Goal: Task Accomplishment & Management: Complete application form

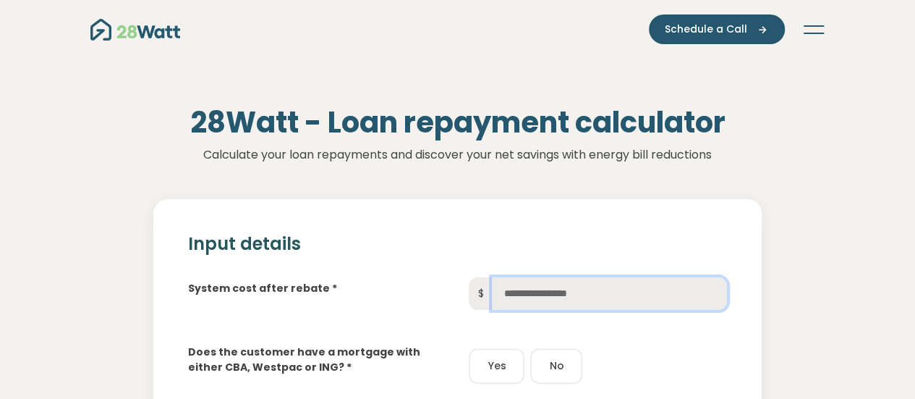
click at [644, 278] on input "text" at bounding box center [609, 293] width 235 height 33
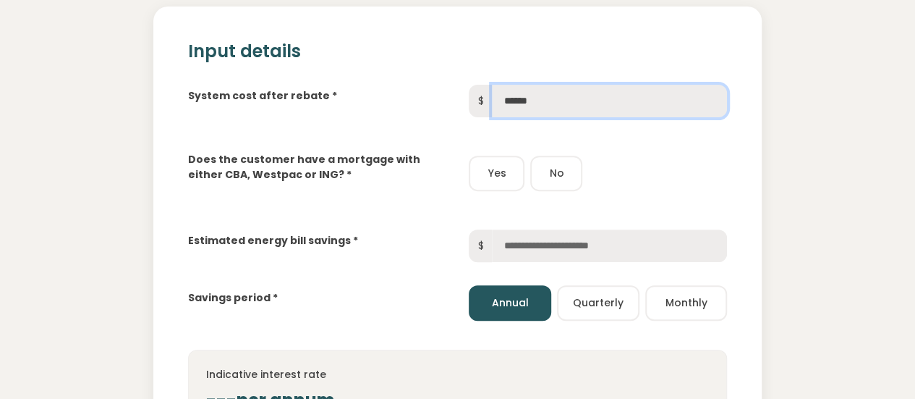
scroll to position [192, 0]
type input "******"
click at [488, 161] on button "Yes" at bounding box center [497, 173] width 56 height 35
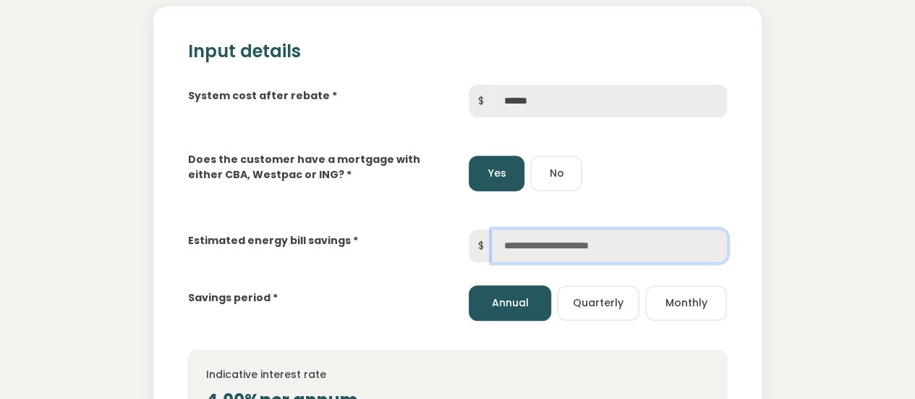
click at [539, 245] on input "text" at bounding box center [609, 245] width 235 height 33
type input "*****"
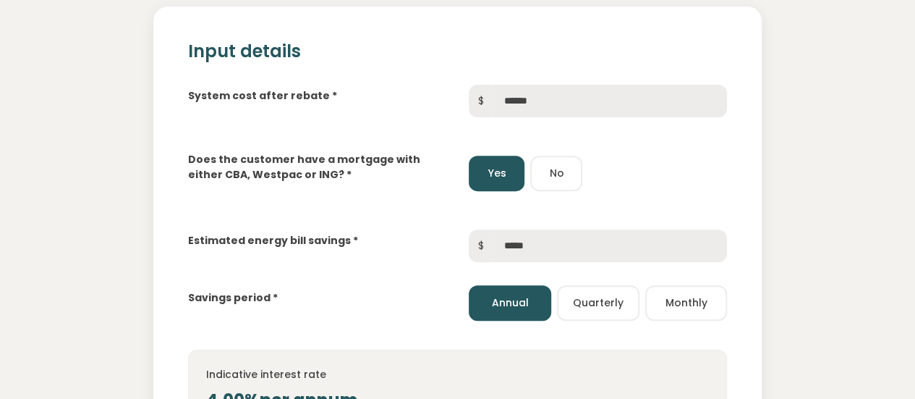
click at [643, 167] on div "Yes No" at bounding box center [598, 173] width 258 height 35
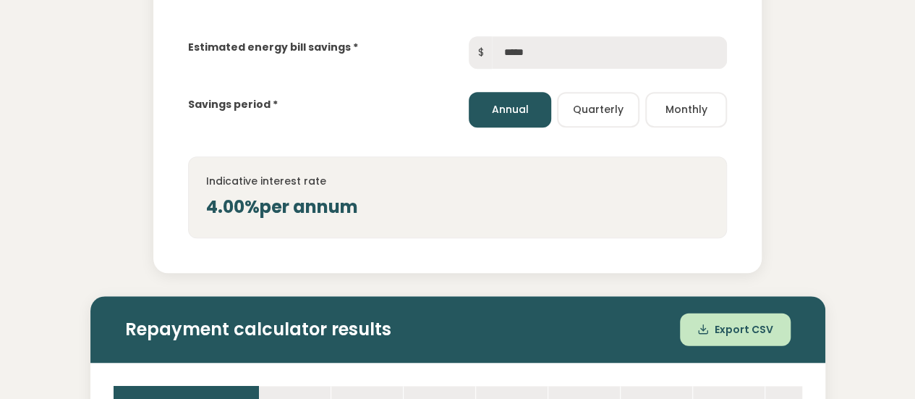
click at [648, 216] on div "4.00% per annum" at bounding box center [457, 207] width 503 height 26
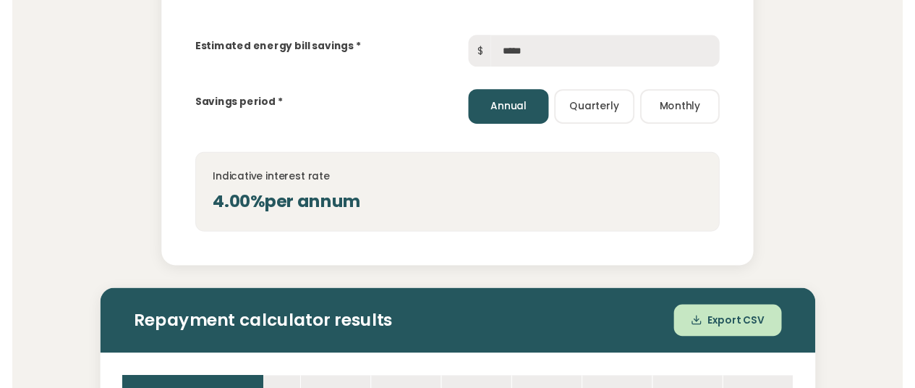
scroll to position [0, 0]
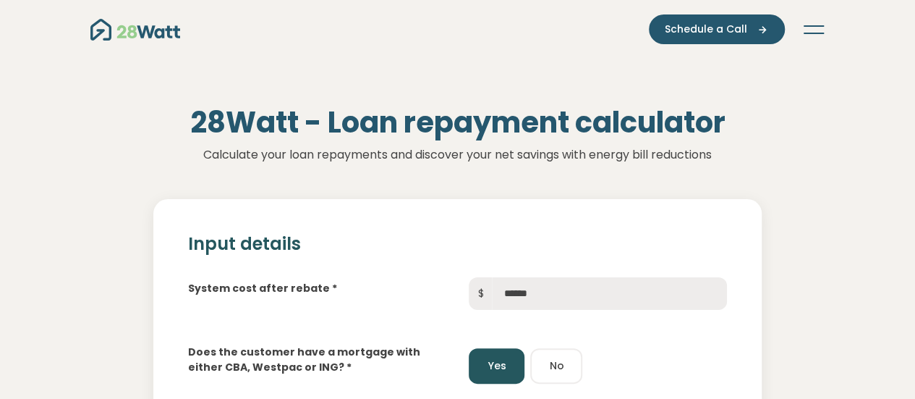
click at [826, 27] on div "Green home loans Get started Learn more Use case Products Green personal loans …" at bounding box center [457, 29] width 781 height 59
click at [815, 27] on button "Toggle navigation" at bounding box center [813, 29] width 23 height 14
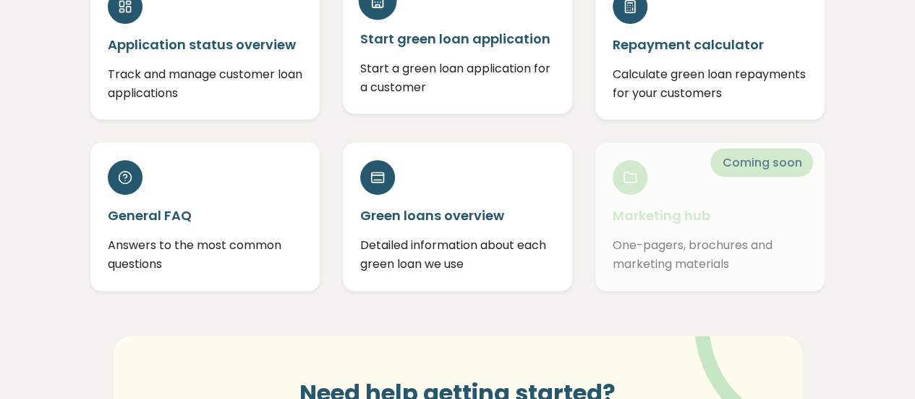
scroll to position [192, 0]
click at [470, 75] on p "Start a green loan application for a customer" at bounding box center [457, 77] width 195 height 37
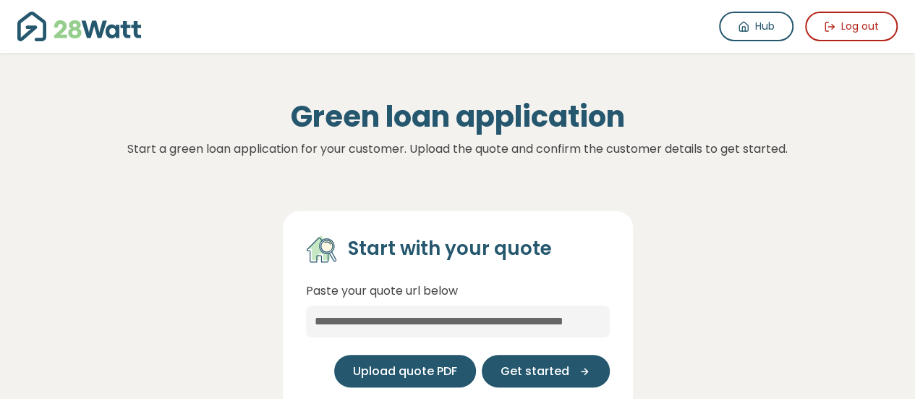
click at [452, 367] on span "Upload quote PDF" at bounding box center [405, 371] width 104 height 17
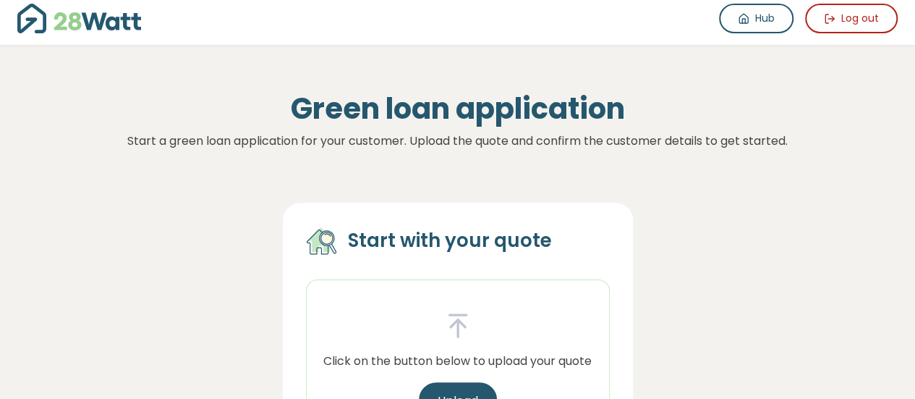
scroll to position [192, 0]
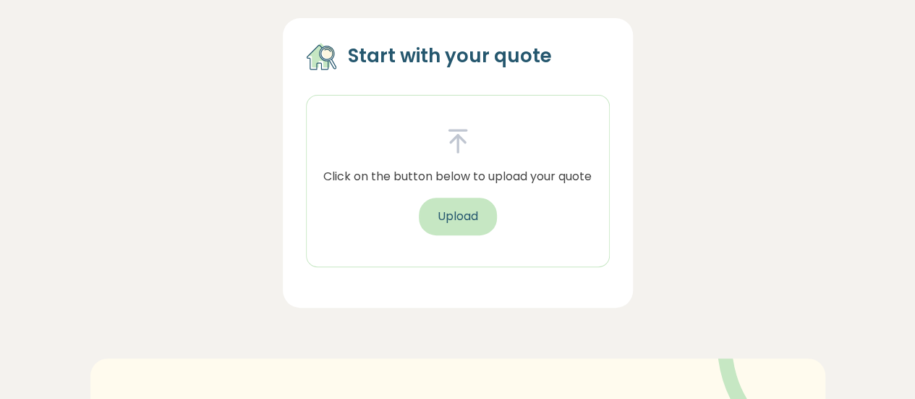
click at [471, 208] on button "Upload" at bounding box center [458, 217] width 78 height 38
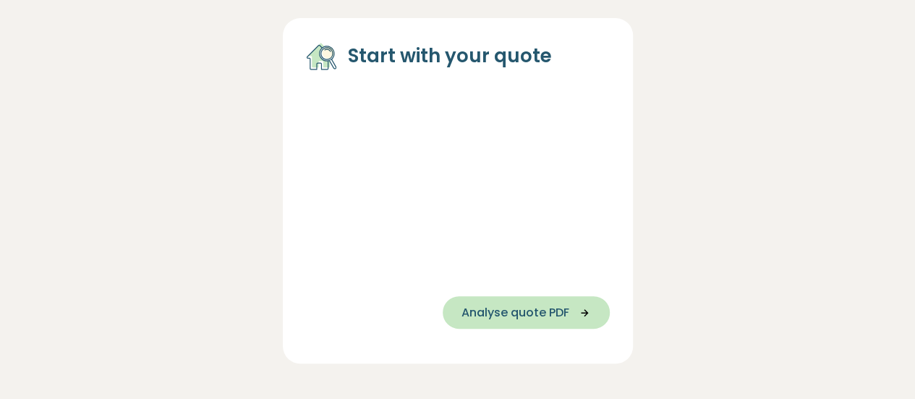
click at [537, 309] on span "Analyse quote PDF" at bounding box center [516, 312] width 108 height 17
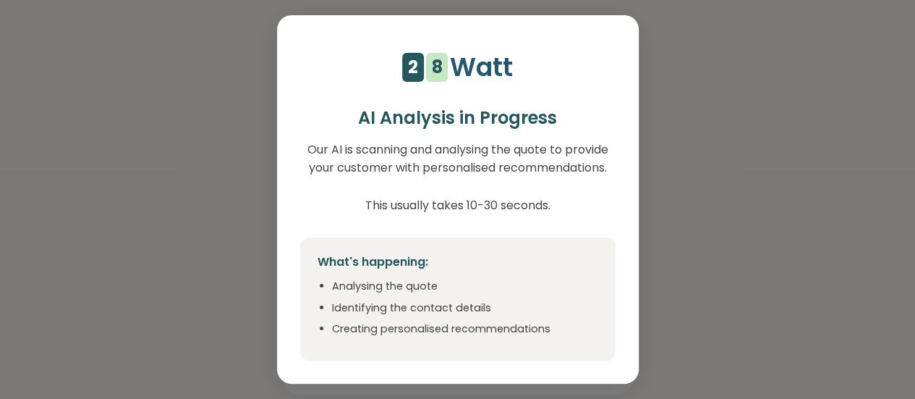
scroll to position [0, 0]
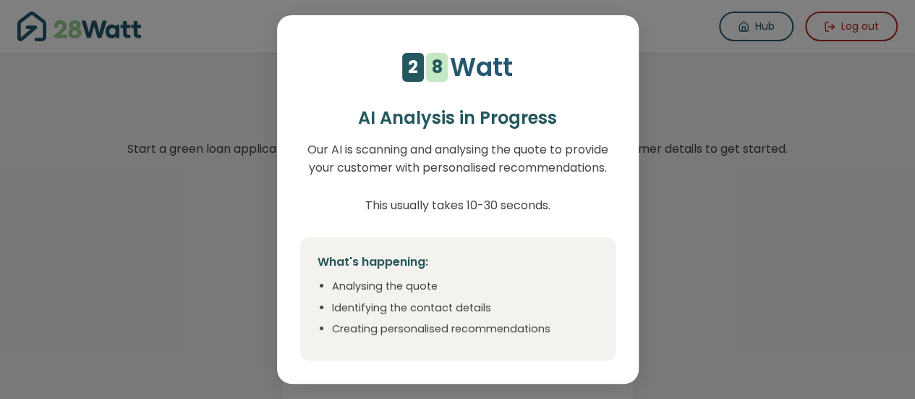
select select "**"
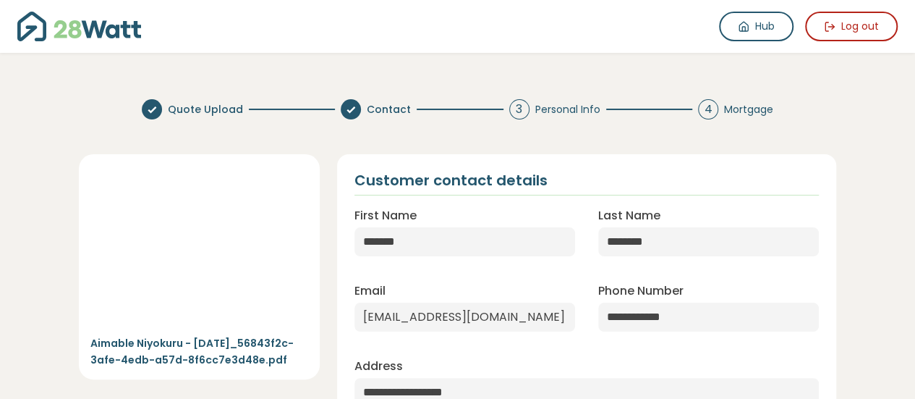
scroll to position [192, 0]
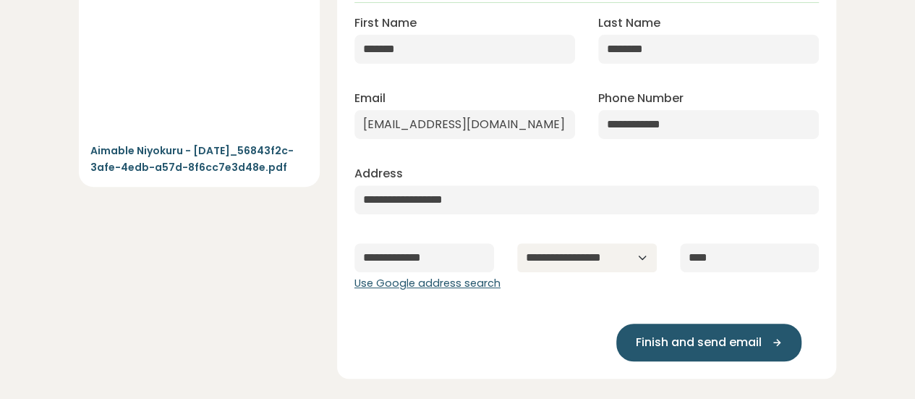
drag, startPoint x: 666, startPoint y: 334, endPoint x: 666, endPoint y: 143, distance: 191.7
click at [666, 143] on div "**********" at bounding box center [587, 170] width 500 height 417
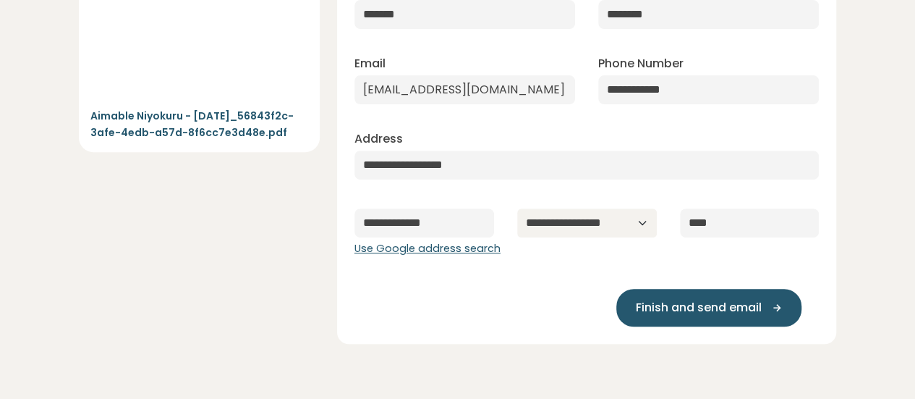
scroll to position [386, 0]
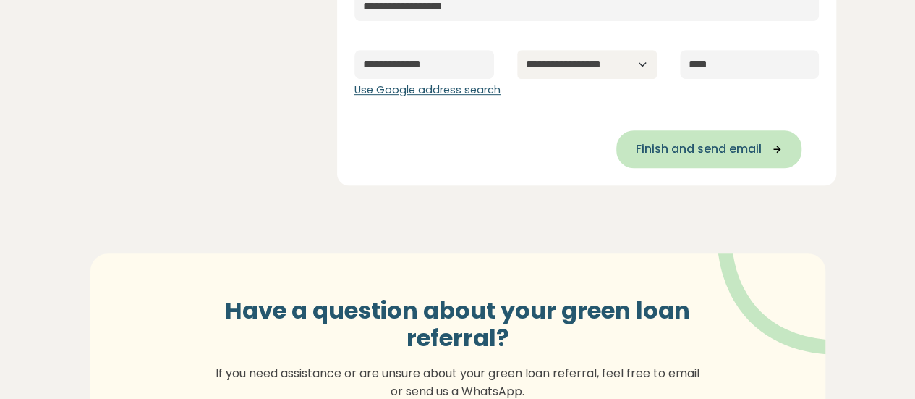
click at [692, 151] on span "Finish and send email" at bounding box center [698, 148] width 126 height 17
type input "**********"
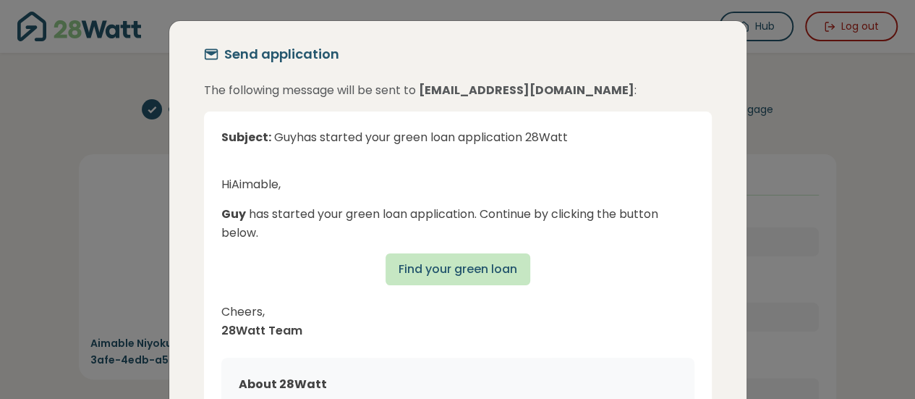
scroll to position [192, 0]
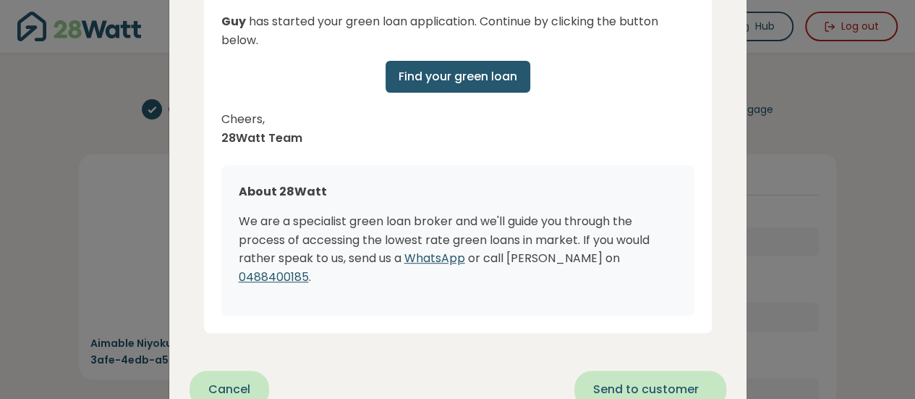
click at [651, 381] on span "Send to customer" at bounding box center [646, 389] width 106 height 17
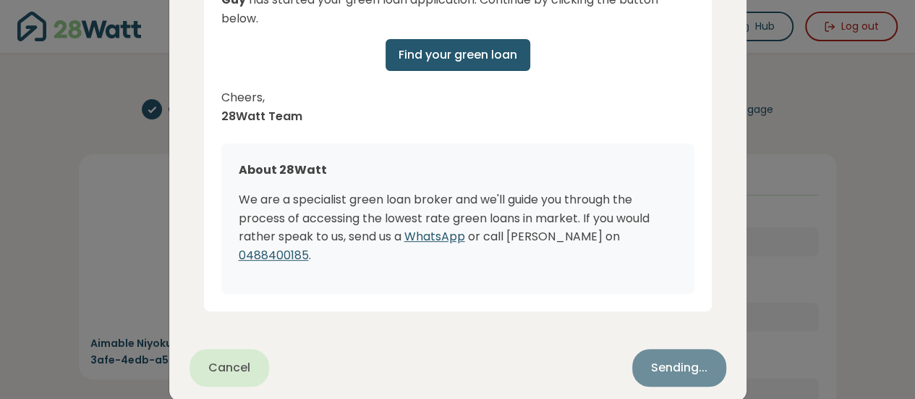
scroll to position [218, 0]
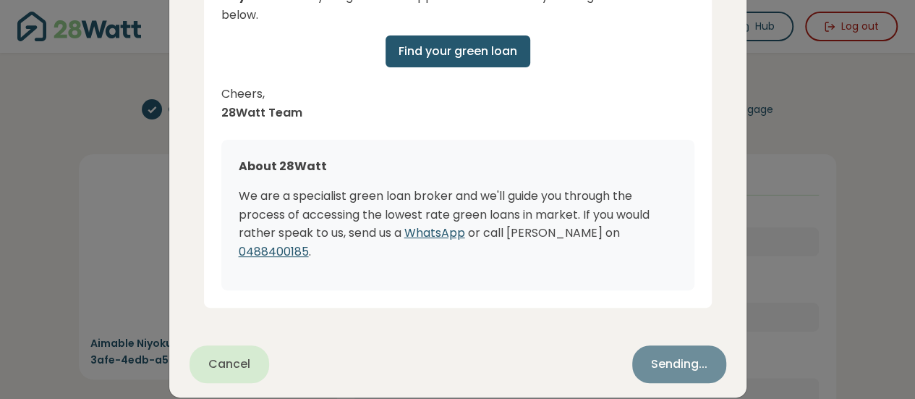
click at [222, 345] on div "Cancel Sending..." at bounding box center [458, 364] width 537 height 38
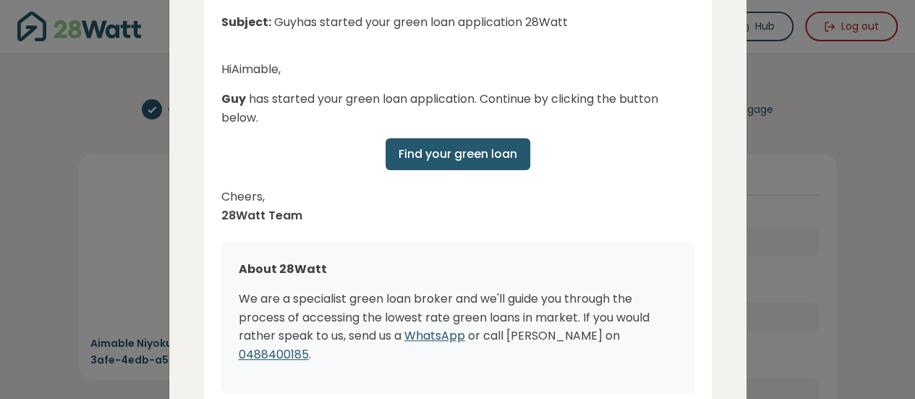
scroll to position [0, 0]
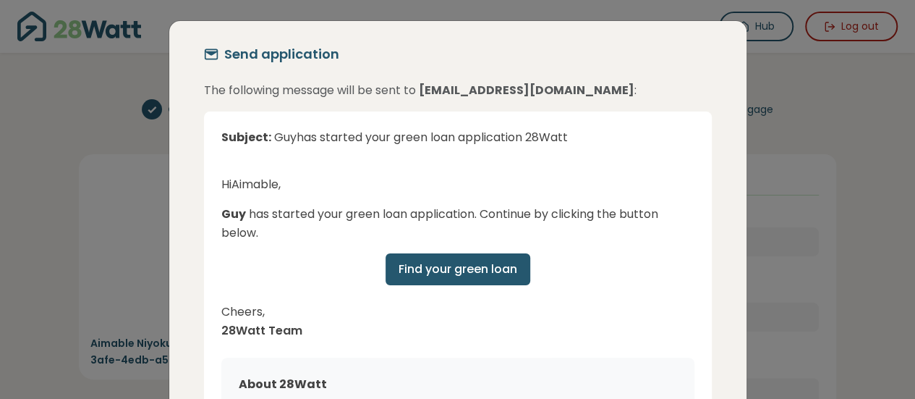
click at [643, 111] on div "Subject: Guy has started your green loan application 28Watt Hi Aimable , Guy ha…" at bounding box center [458, 318] width 508 height 414
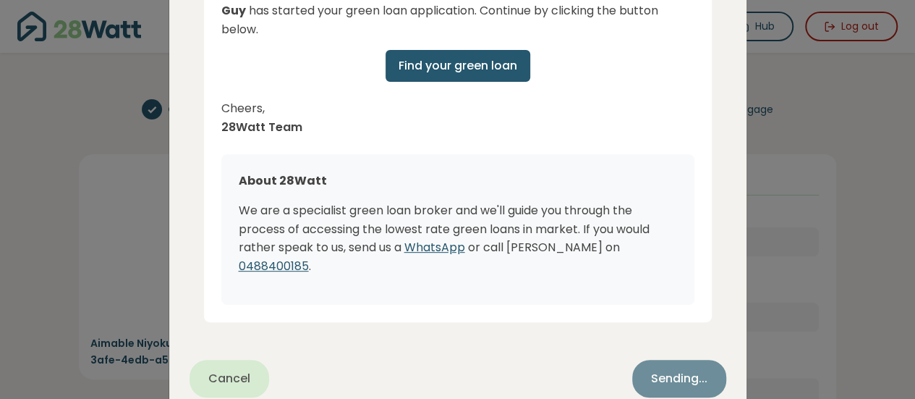
scroll to position [218, 0]
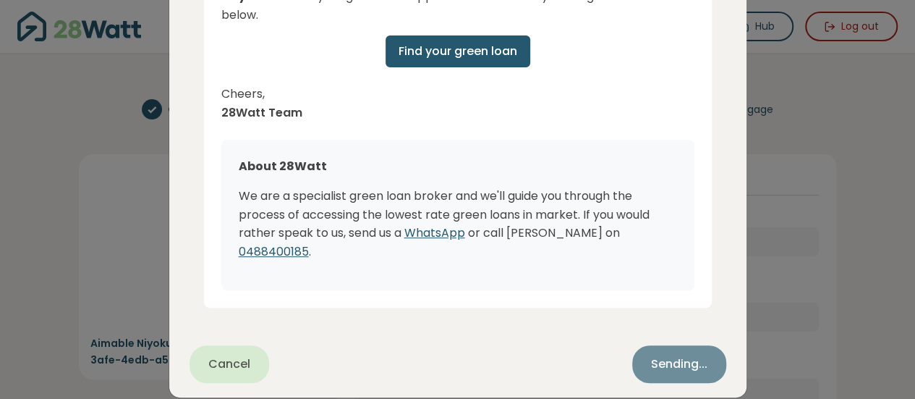
click at [648, 352] on div "Cancel Sending..." at bounding box center [458, 364] width 537 height 38
click at [232, 347] on div "Cancel Sending..." at bounding box center [458, 364] width 537 height 38
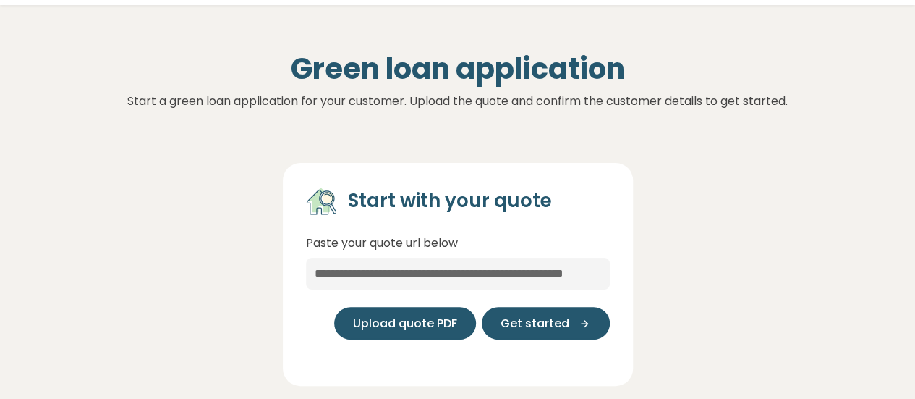
scroll to position [47, 0]
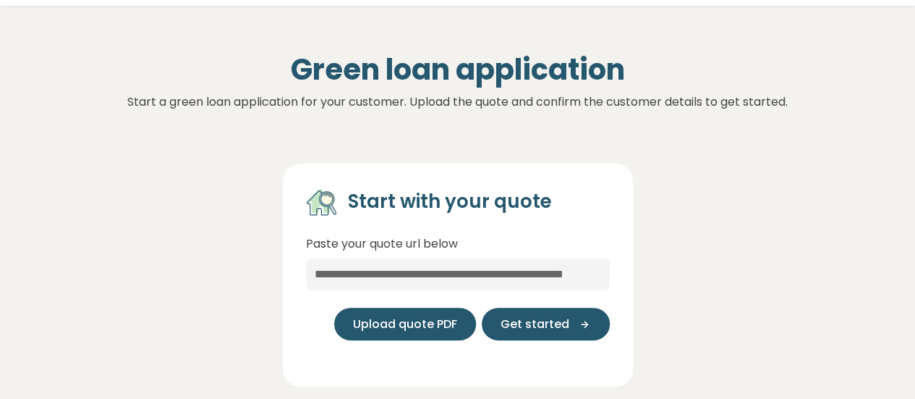
click at [424, 333] on button "Upload quote PDF" at bounding box center [405, 324] width 142 height 33
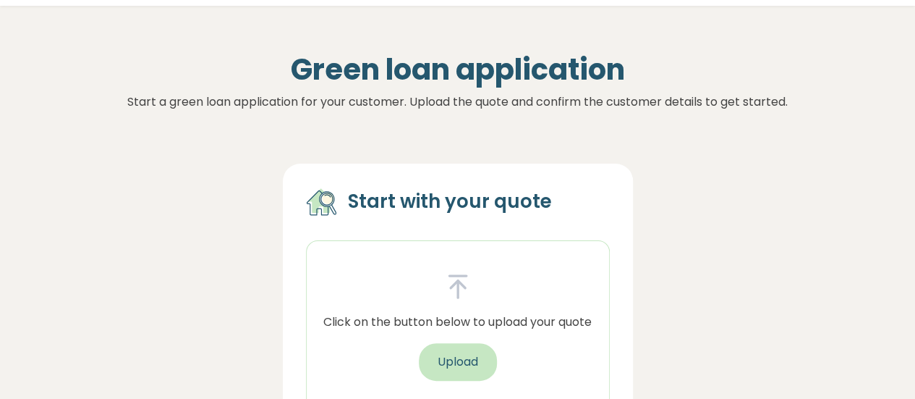
click at [444, 356] on button "Upload" at bounding box center [458, 362] width 78 height 38
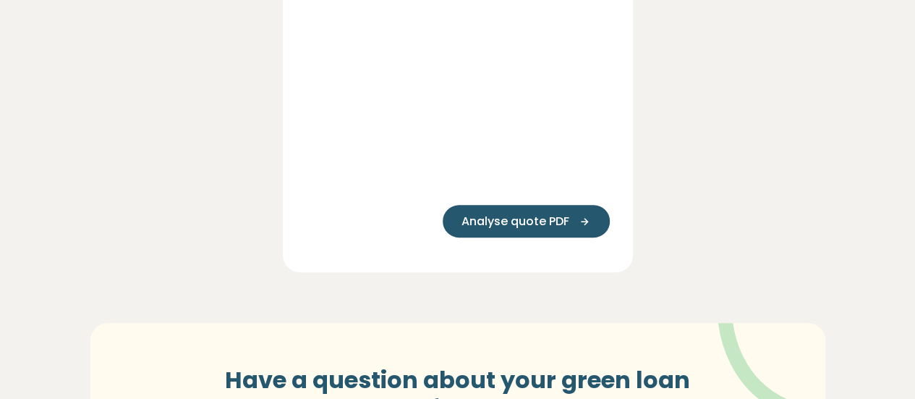
scroll to position [282, 0]
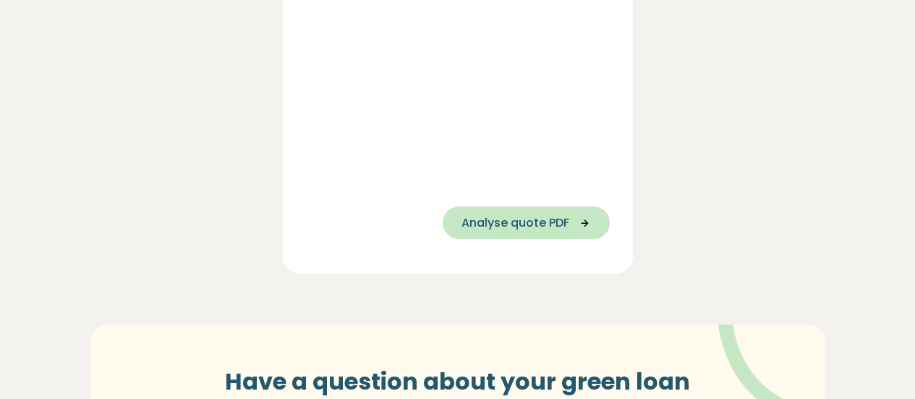
click at [538, 224] on span "Analyse quote PDF" at bounding box center [516, 222] width 108 height 17
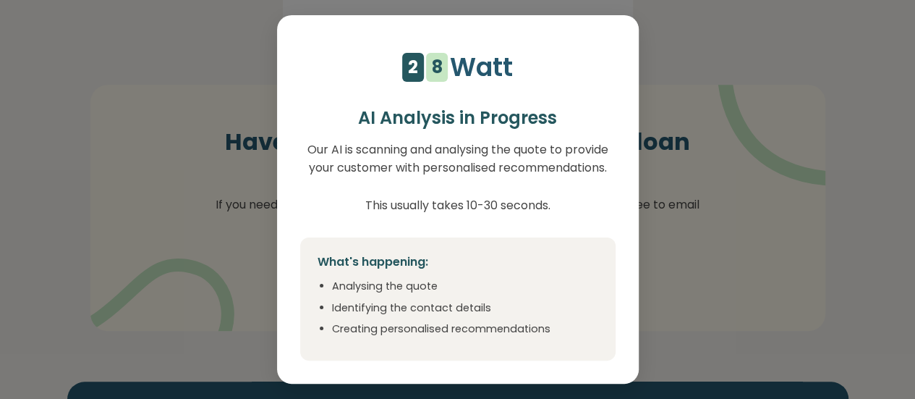
scroll to position [521, 0]
select select "**"
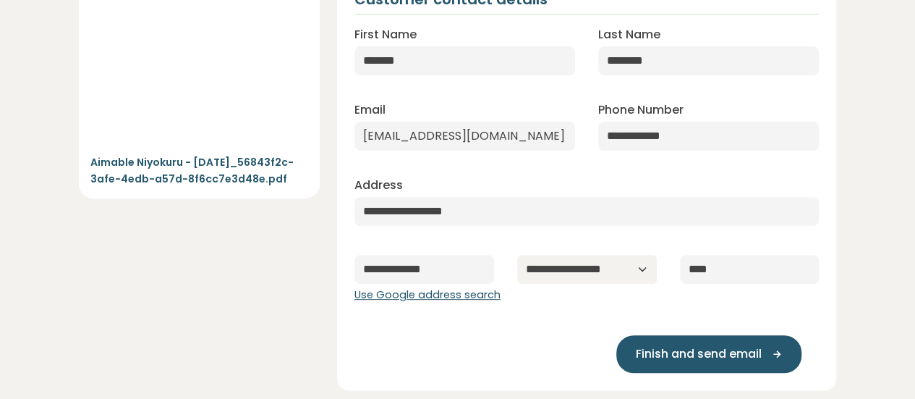
scroll to position [182, 0]
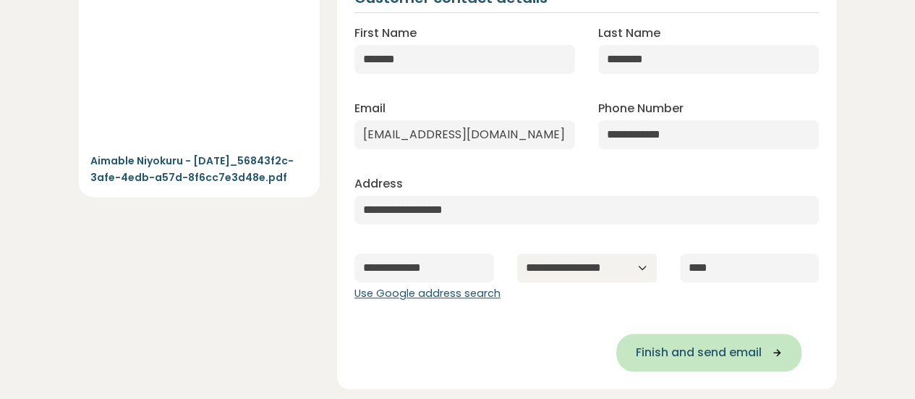
click at [689, 356] on span "Finish and send email" at bounding box center [698, 352] width 126 height 17
type input "**********"
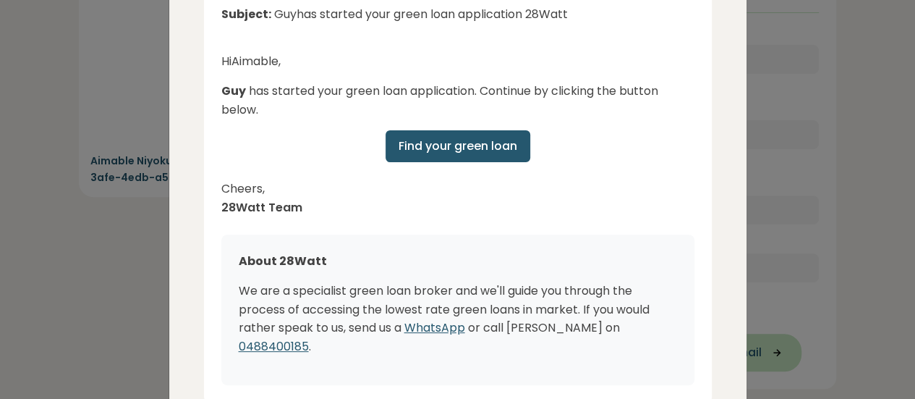
scroll to position [218, 0]
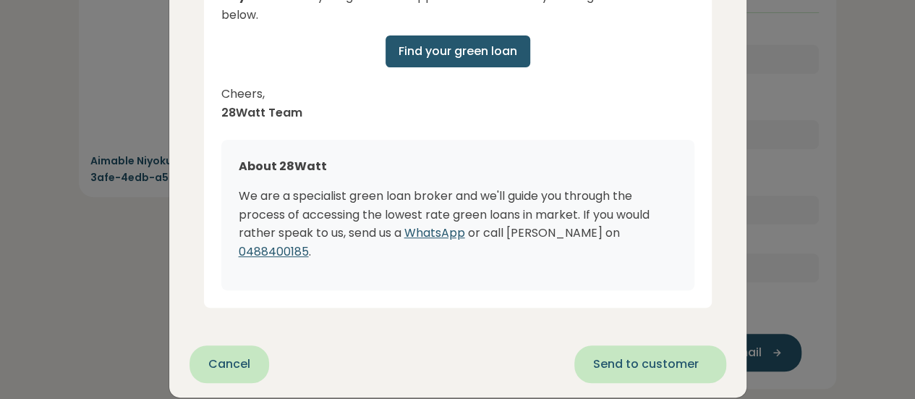
click at [650, 355] on span "Send to customer" at bounding box center [646, 363] width 106 height 17
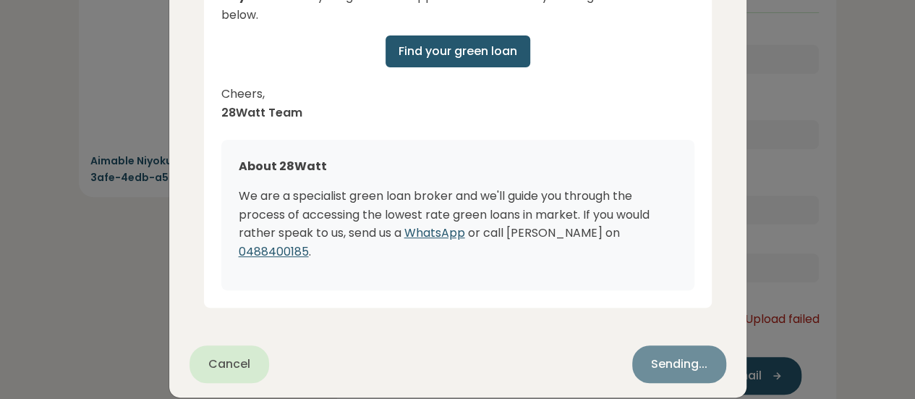
click at [438, 231] on link "WhatsApp" at bounding box center [434, 232] width 61 height 17
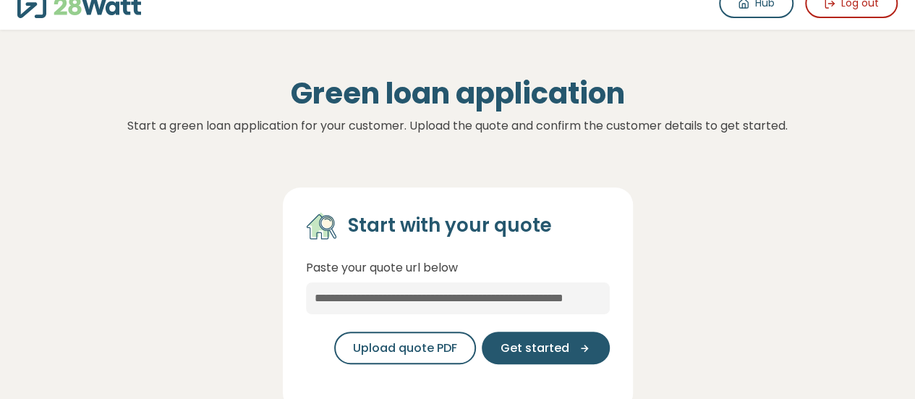
scroll to position [103, 0]
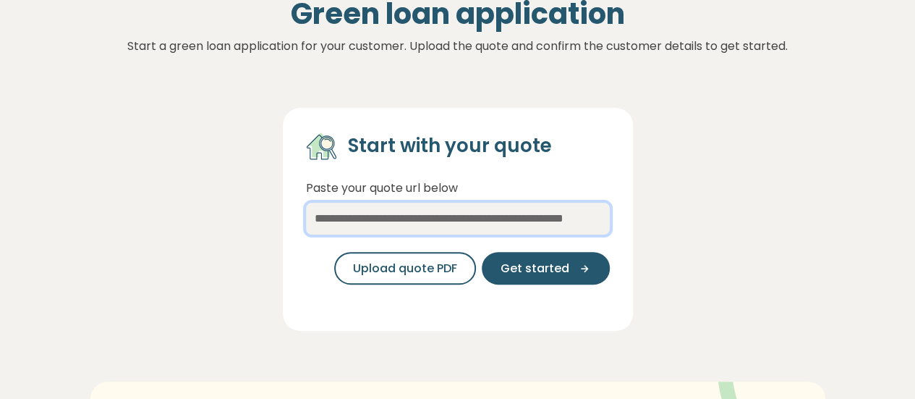
click at [434, 229] on input "text" at bounding box center [458, 219] width 304 height 32
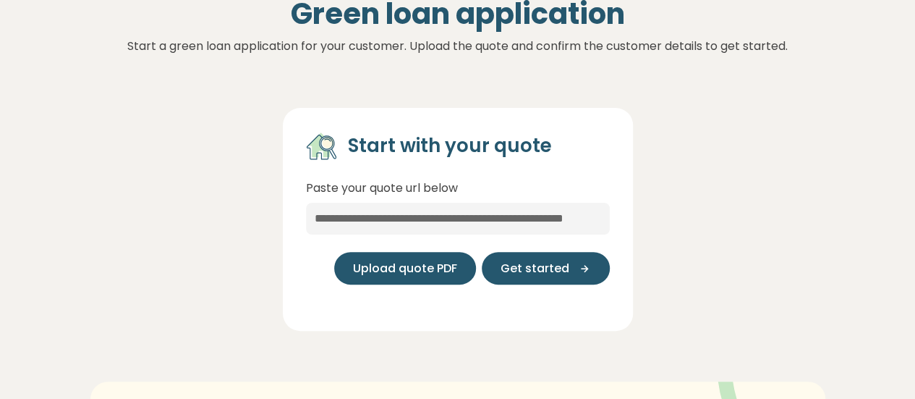
click at [424, 279] on button "Upload quote PDF" at bounding box center [405, 268] width 142 height 33
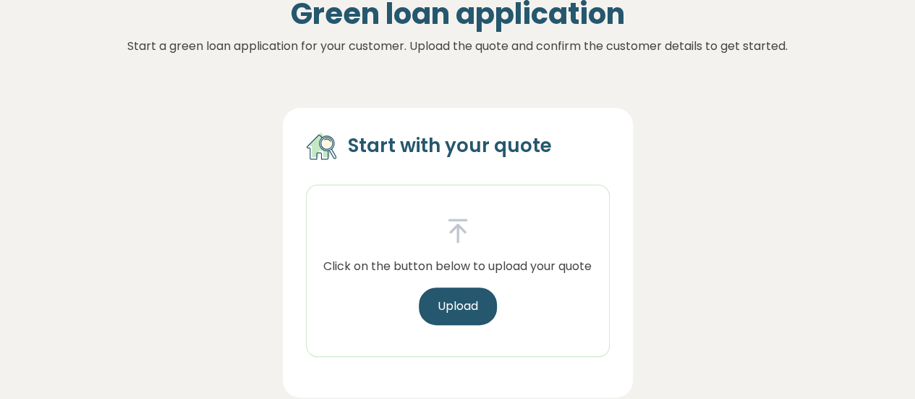
click at [438, 282] on div "Click on the button below to upload your quote Upload" at bounding box center [458, 270] width 292 height 109
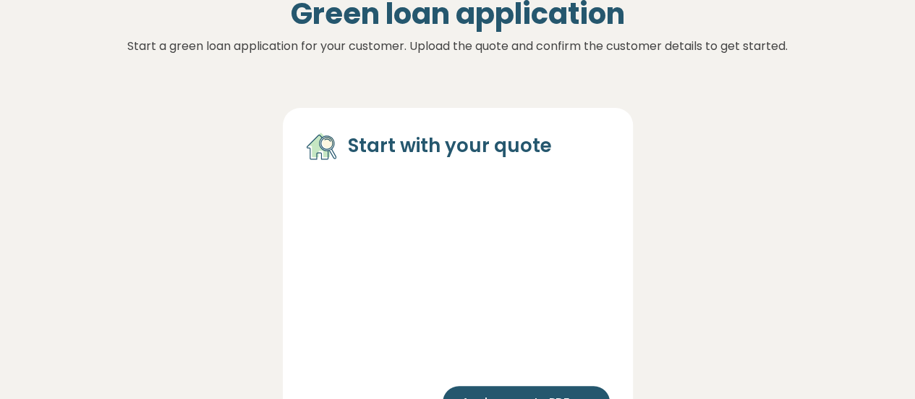
scroll to position [203, 0]
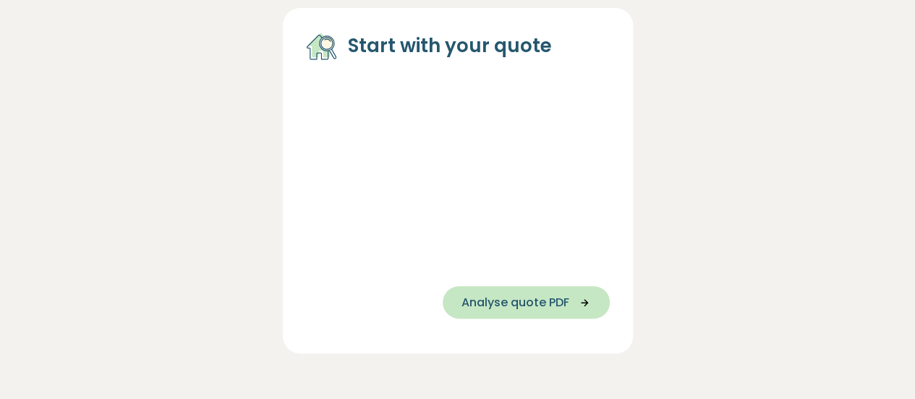
click at [565, 309] on span "Analyse quote PDF" at bounding box center [516, 302] width 108 height 17
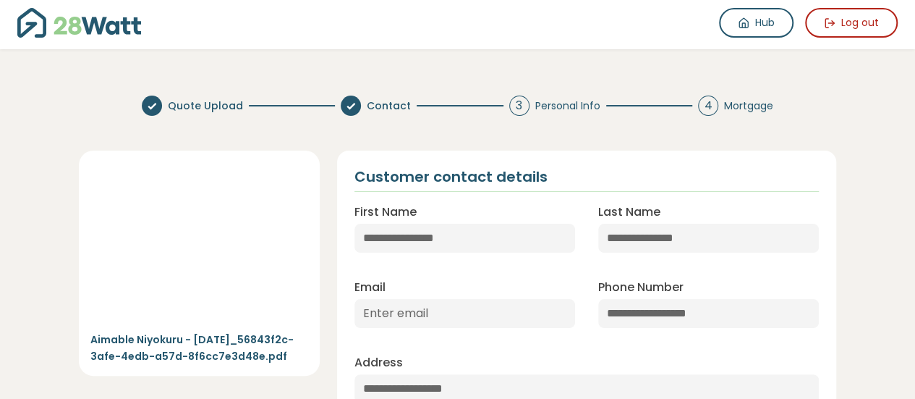
scroll to position [0, 0]
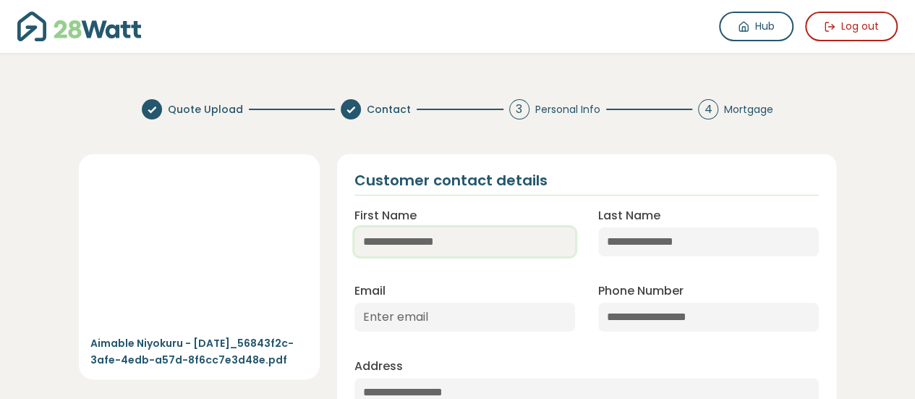
click at [434, 244] on input "First Name" at bounding box center [465, 241] width 221 height 29
type input "*******"
type input "********"
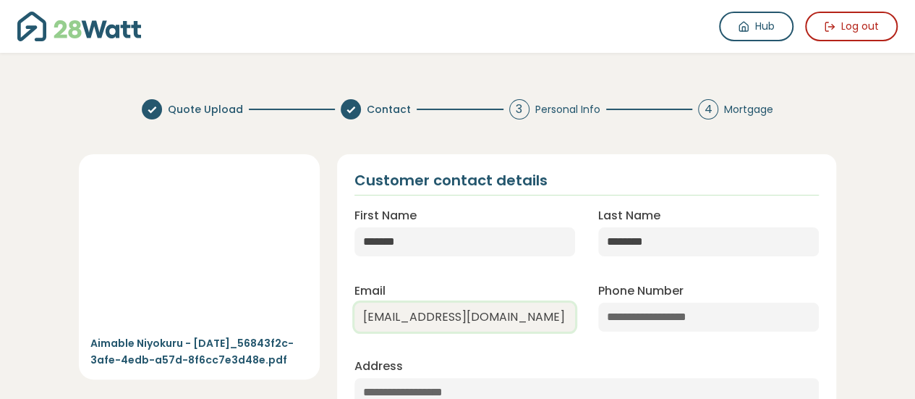
type input "[EMAIL_ADDRESS][DOMAIN_NAME]"
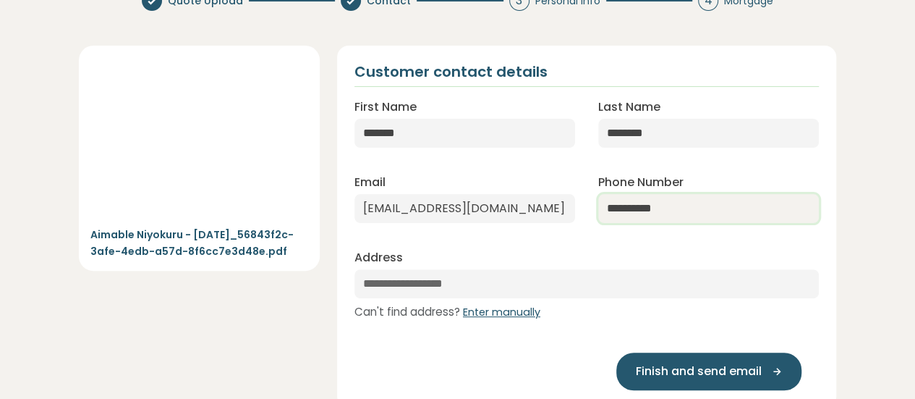
scroll to position [116, 0]
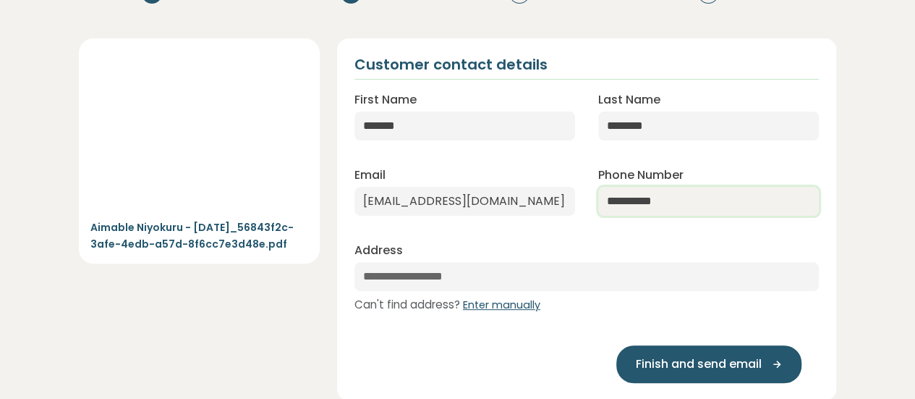
type input "**********"
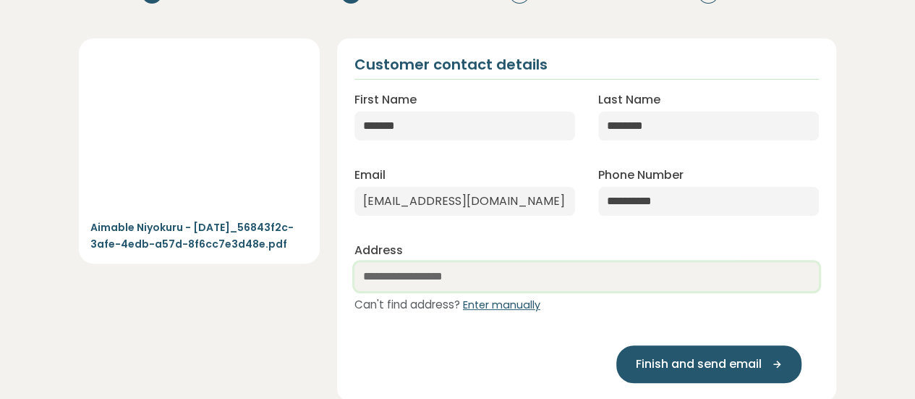
click at [437, 270] on input "text" at bounding box center [587, 276] width 465 height 29
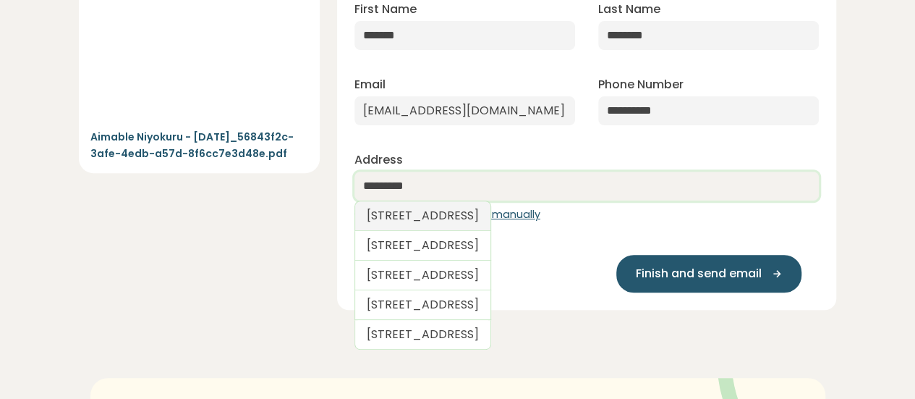
scroll to position [208, 0]
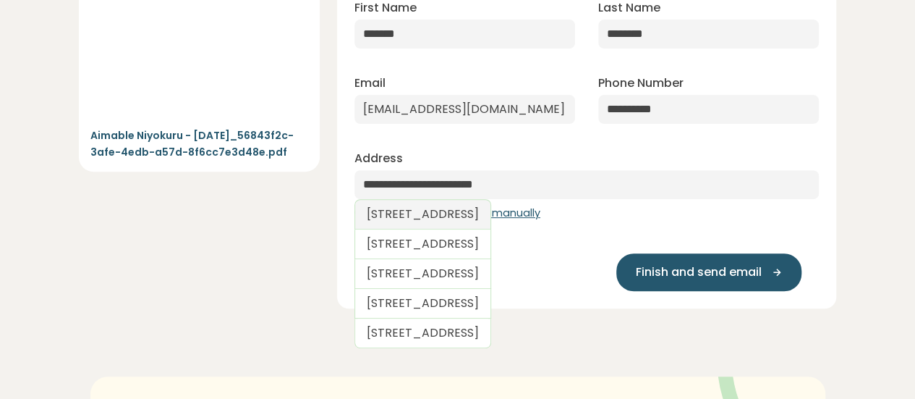
click at [491, 219] on link "31 Wentworth Court, Mount Gambier SA, Australia" at bounding box center [423, 214] width 137 height 30
type input "**********"
select select "**"
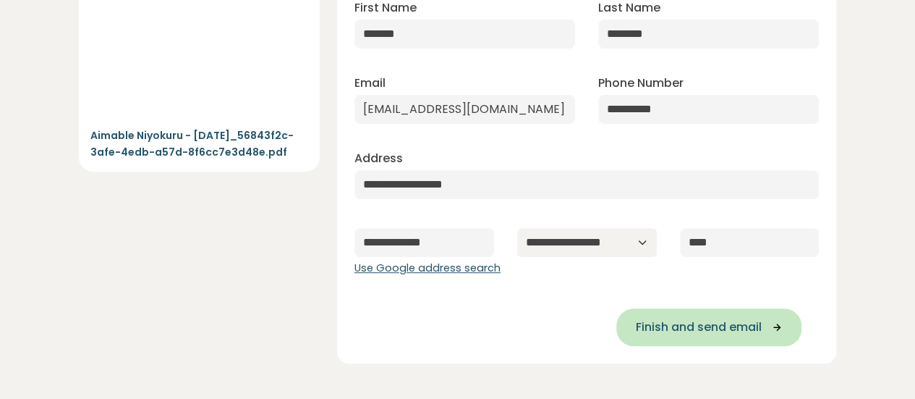
click at [692, 321] on span "Finish and send email" at bounding box center [698, 326] width 126 height 17
type input "**********"
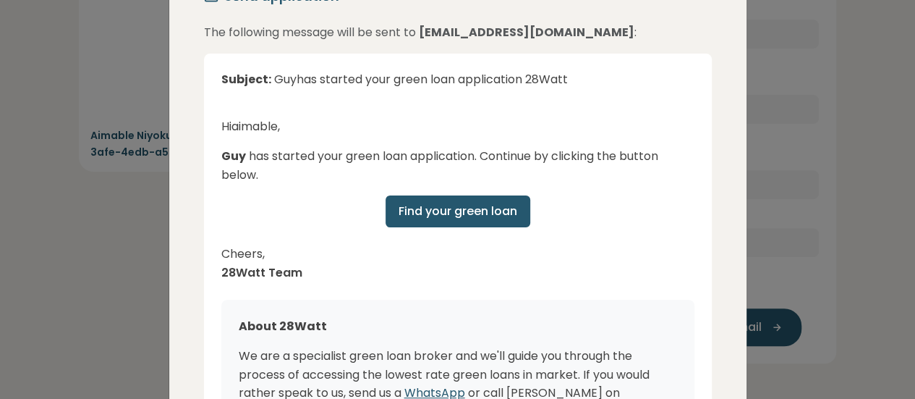
scroll to position [218, 0]
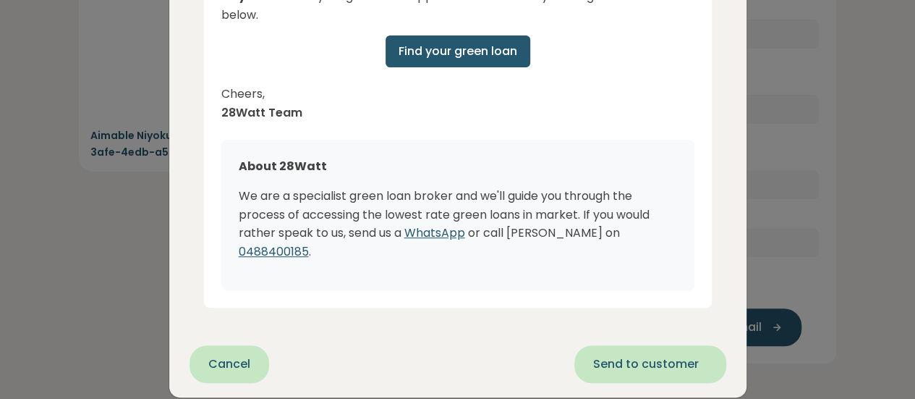
click at [647, 355] on span "Send to customer" at bounding box center [646, 363] width 106 height 17
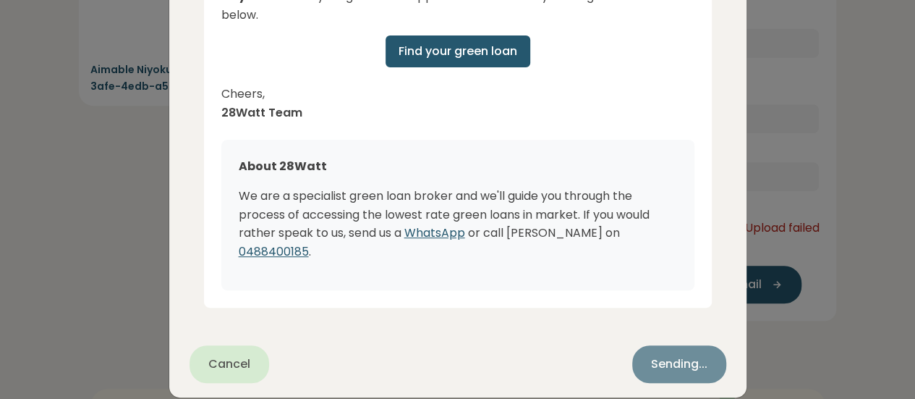
click at [681, 345] on div "Cancel Sending..." at bounding box center [458, 364] width 537 height 38
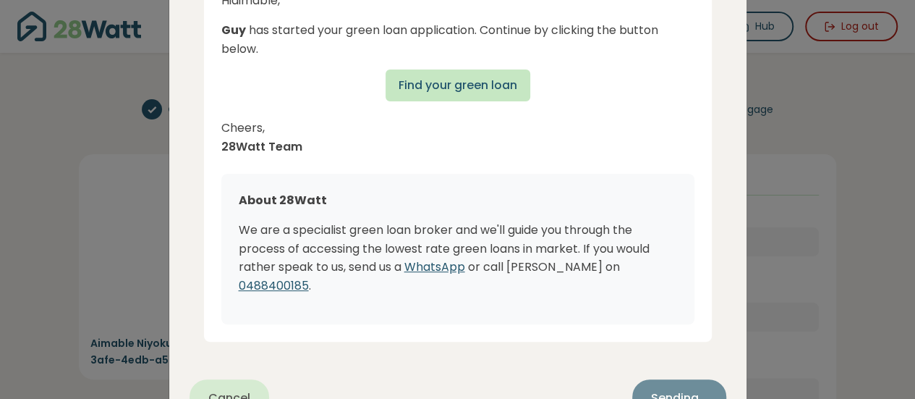
scroll to position [192, 0]
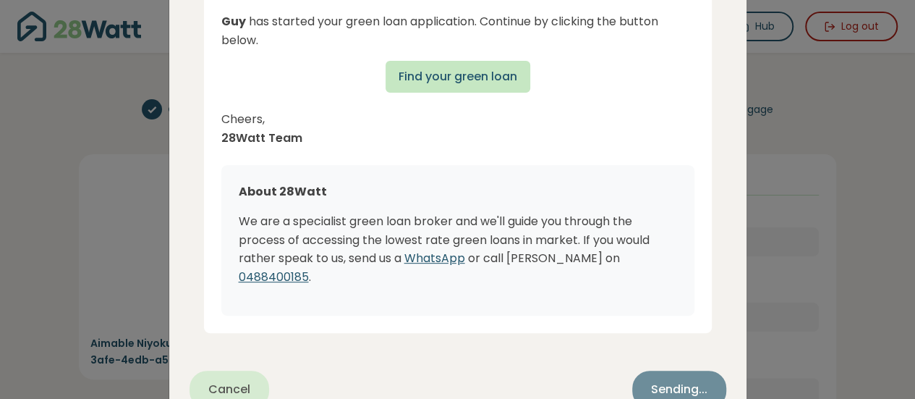
click at [457, 68] on span "Find your green loan" at bounding box center [458, 76] width 119 height 17
click at [457, 70] on span "Find your green loan" at bounding box center [458, 76] width 119 height 17
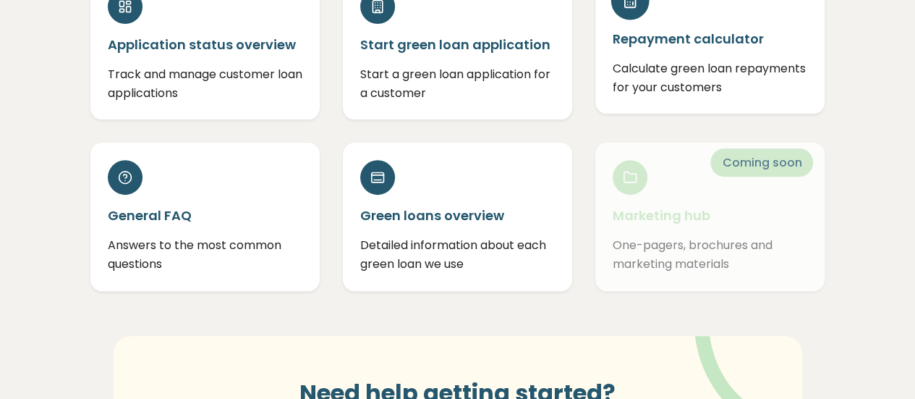
scroll to position [192, 0]
click at [730, 64] on p "Calculate green loan repayments for your customers" at bounding box center [710, 77] width 195 height 37
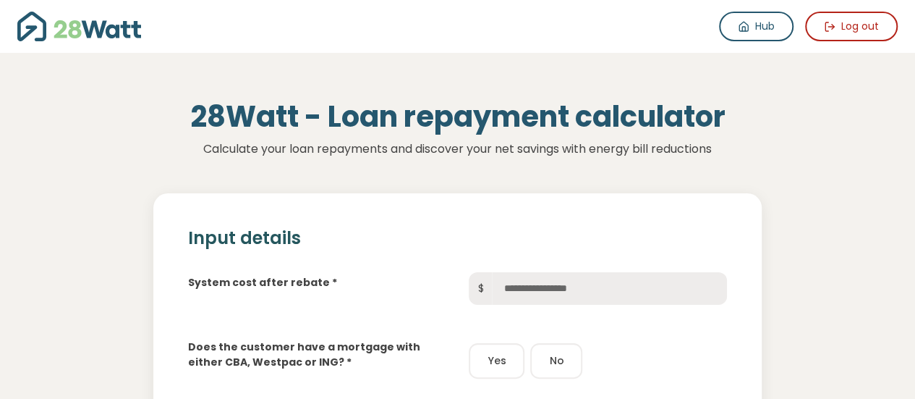
click at [106, 38] on img at bounding box center [79, 27] width 124 height 30
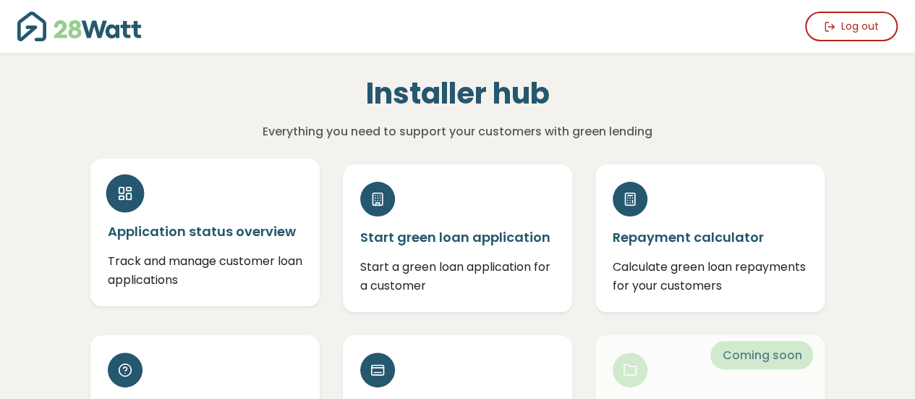
scroll to position [192, 0]
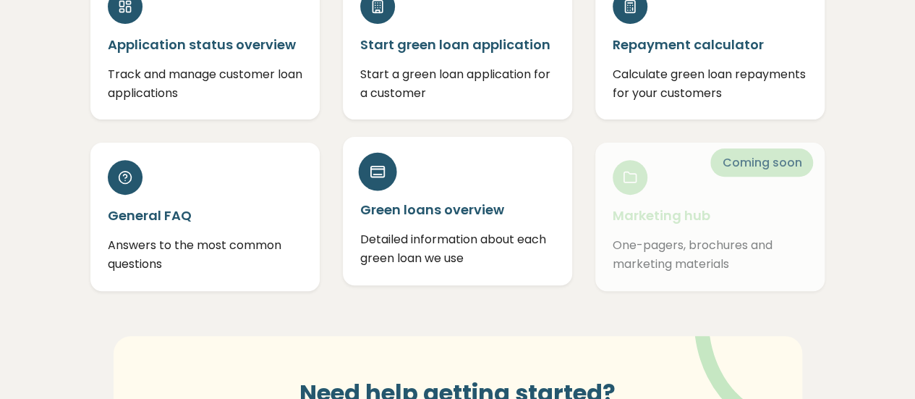
click at [405, 218] on h5 "Green loans overview" at bounding box center [457, 209] width 195 height 18
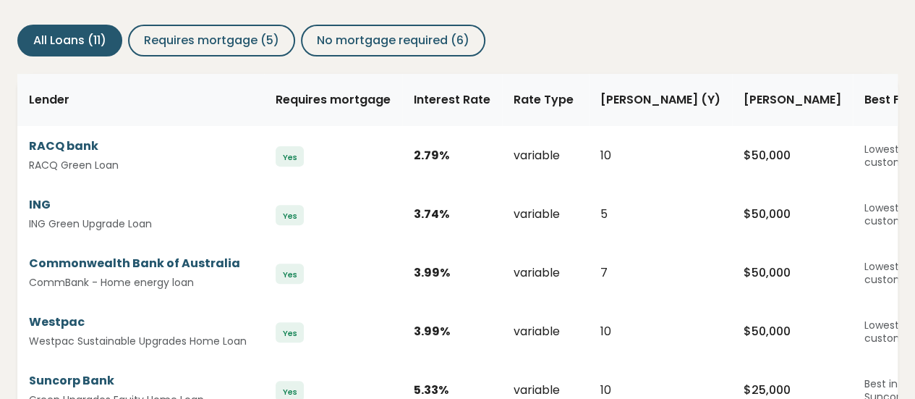
scroll to position [192, 0]
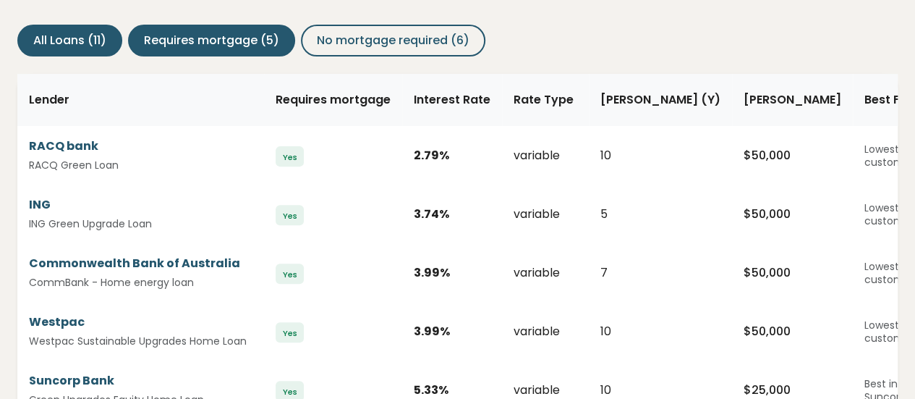
click at [247, 47] on span "Requires mortgage (5)" at bounding box center [211, 40] width 135 height 17
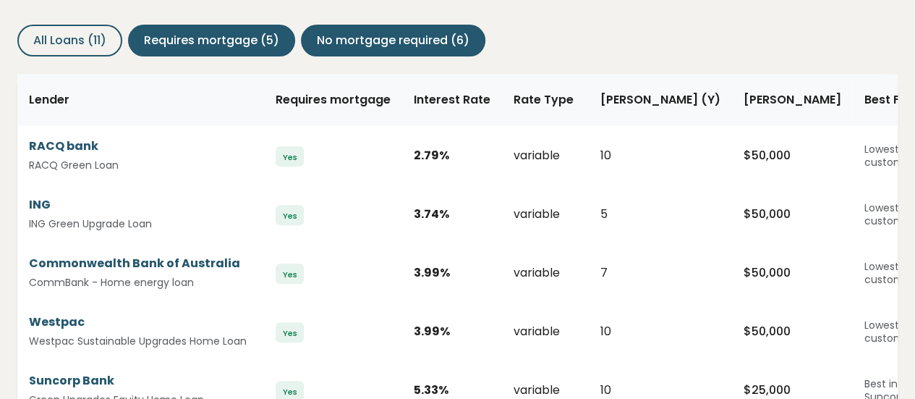
click at [374, 46] on span "No mortgage required (6)" at bounding box center [393, 40] width 153 height 17
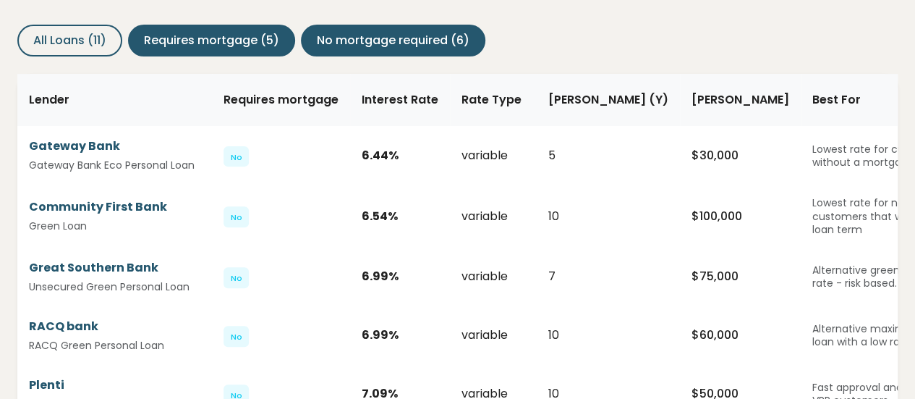
click at [257, 38] on span "Requires mortgage (5)" at bounding box center [211, 40] width 135 height 17
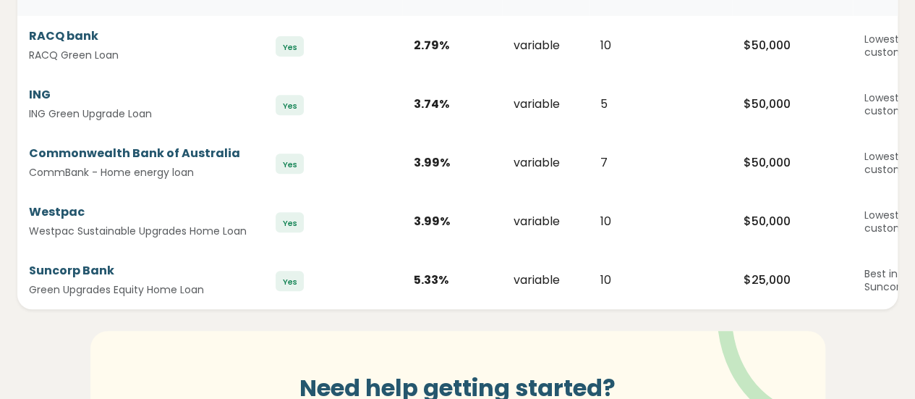
drag, startPoint x: 399, startPoint y: 121, endPoint x: 405, endPoint y: 177, distance: 56.7
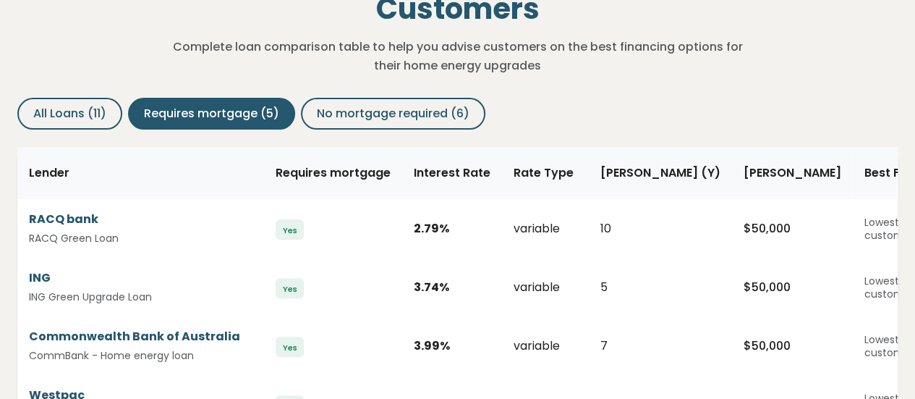
scroll to position [118, 0]
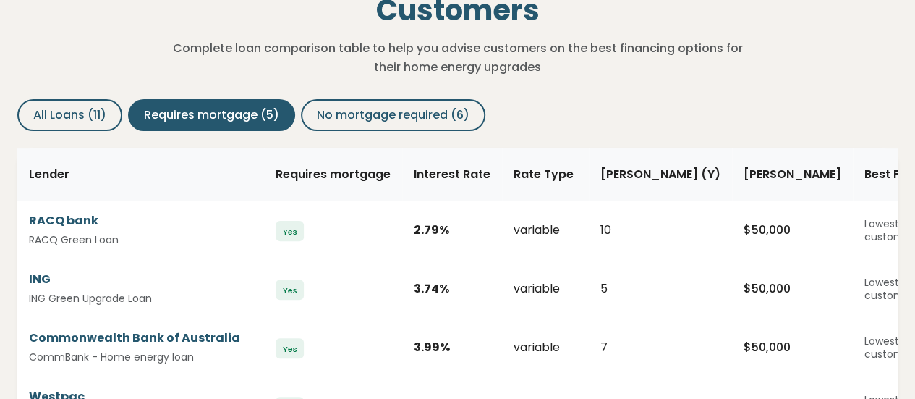
click at [82, 93] on div "All Loans (11) Requires mortgage (5) No mortgage required (6)" at bounding box center [458, 103] width 904 height 55
click at [93, 146] on div "Green Financing Options for Your Customers Complete loan comparison table to he…" at bounding box center [457, 357] width 915 height 844
click at [72, 109] on span "All Loans (11)" at bounding box center [69, 114] width 73 height 17
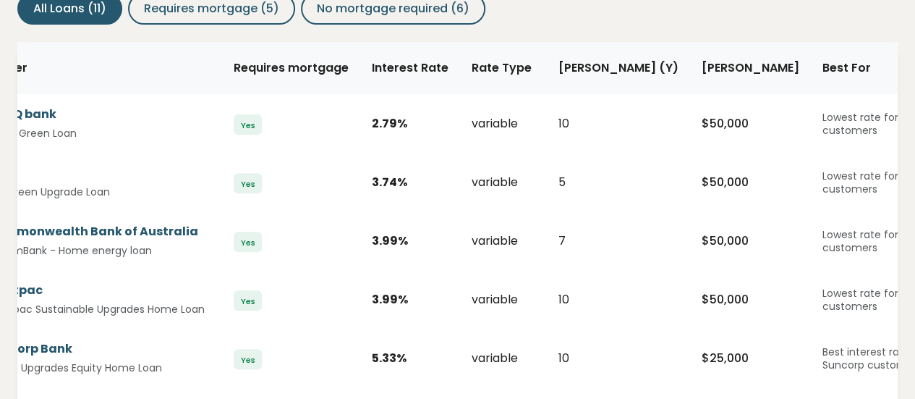
scroll to position [0, 40]
